Goal: Navigation & Orientation: Find specific page/section

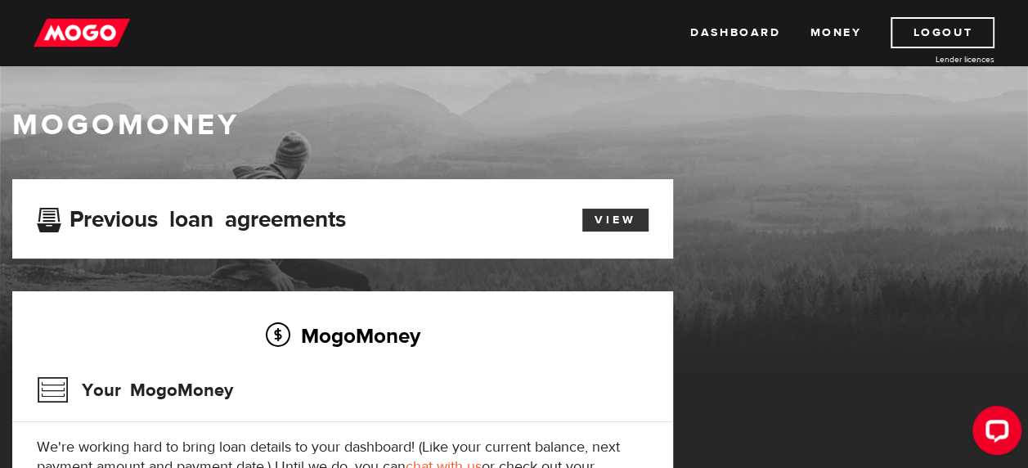
click at [595, 219] on link "View" at bounding box center [615, 220] width 66 height 23
click at [839, 28] on link "Money" at bounding box center [836, 32] width 52 height 31
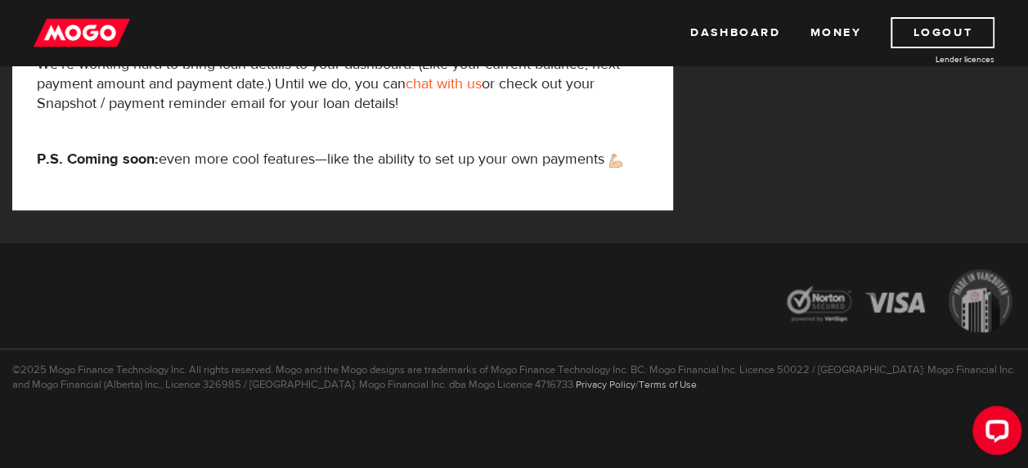
scroll to position [385, 0]
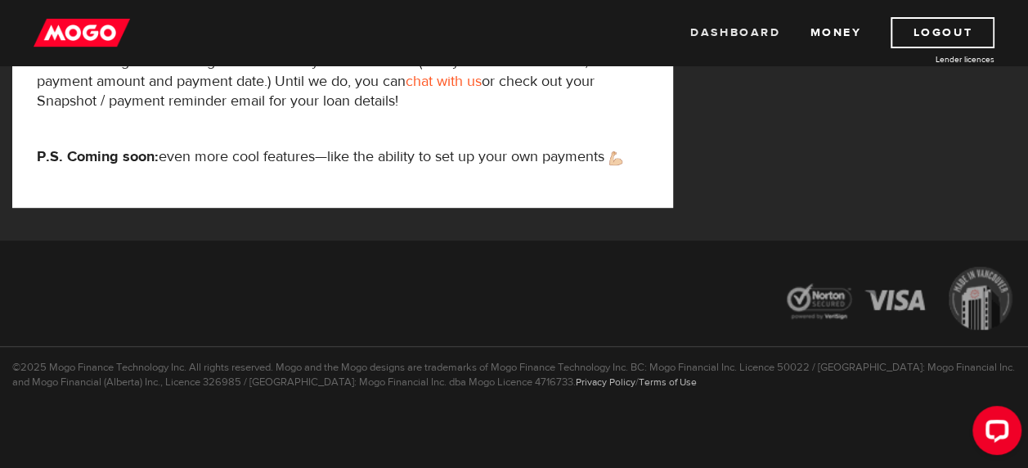
click at [736, 26] on link "Dashboard" at bounding box center [735, 32] width 90 height 31
